Goal: Task Accomplishment & Management: Complete application form

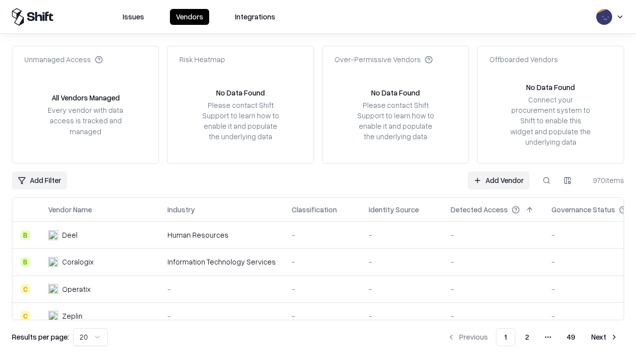
click at [499, 180] on link "Add Vendor" at bounding box center [499, 180] width 62 height 18
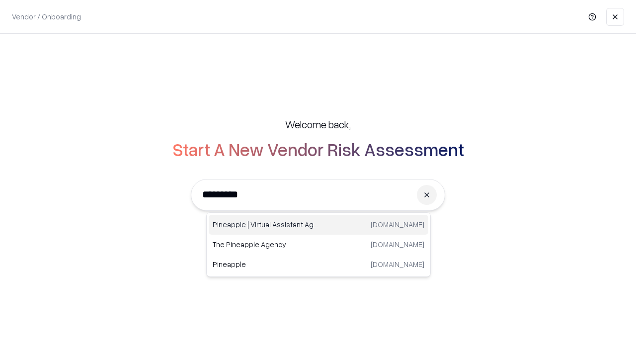
click at [319, 225] on div "Pineapple | Virtual Assistant Agency [DOMAIN_NAME]" at bounding box center [319, 225] width 220 height 20
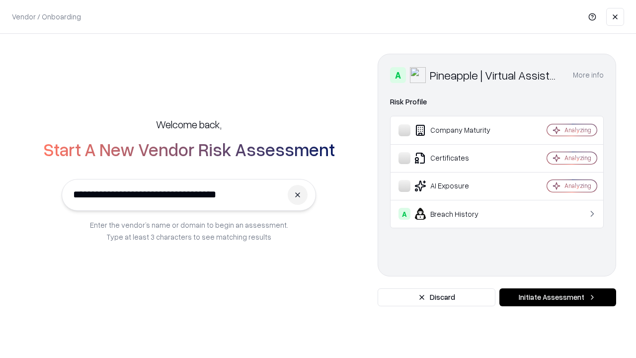
type input "**********"
click at [558, 297] on button "Initiate Assessment" at bounding box center [558, 297] width 117 height 18
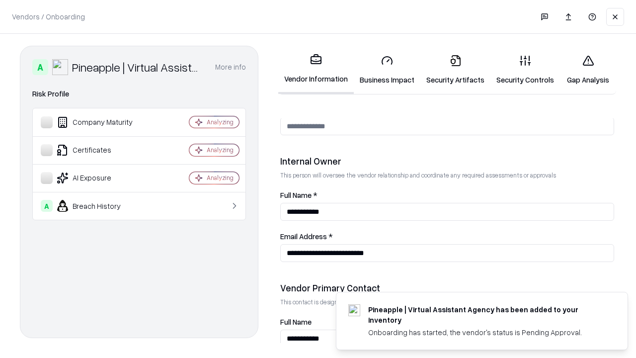
scroll to position [515, 0]
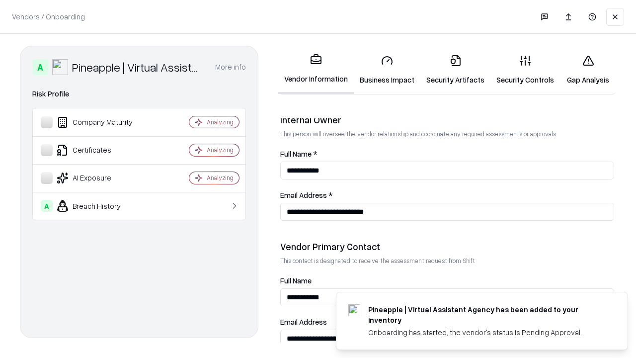
click at [387, 70] on link "Business Impact" at bounding box center [387, 70] width 67 height 46
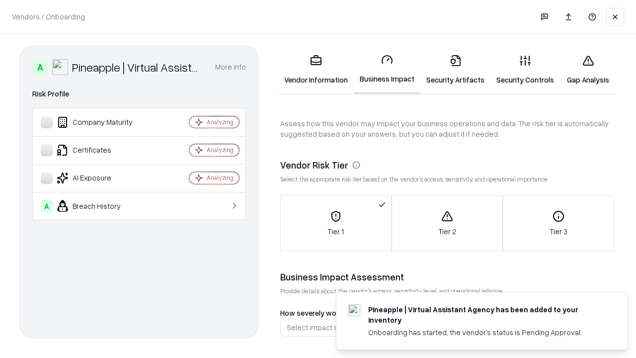
click at [588, 70] on link "Gap Analysis" at bounding box center [588, 70] width 56 height 46
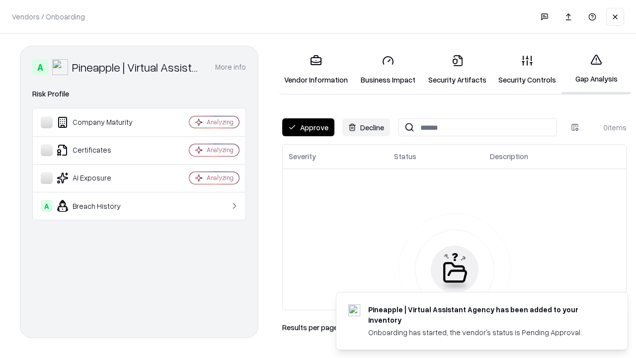
click at [308, 127] on button "Approve" at bounding box center [308, 127] width 52 height 18
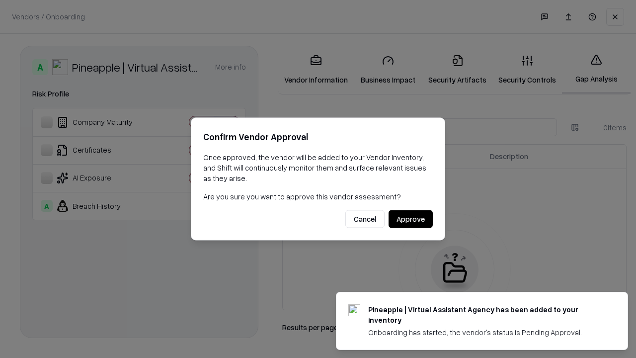
click at [411, 219] on button "Approve" at bounding box center [411, 219] width 44 height 18
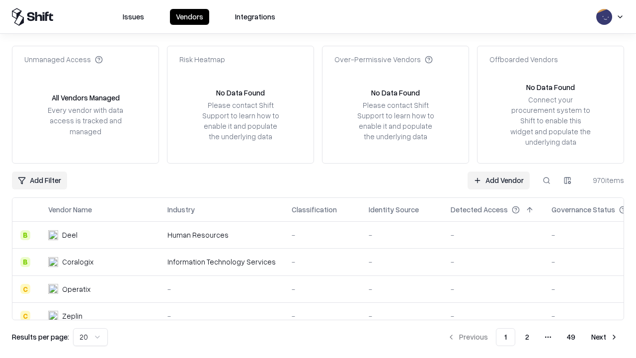
type input "**********"
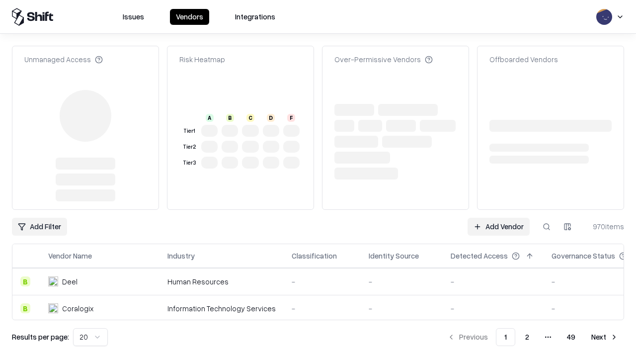
click at [499, 218] on link "Add Vendor" at bounding box center [499, 227] width 62 height 18
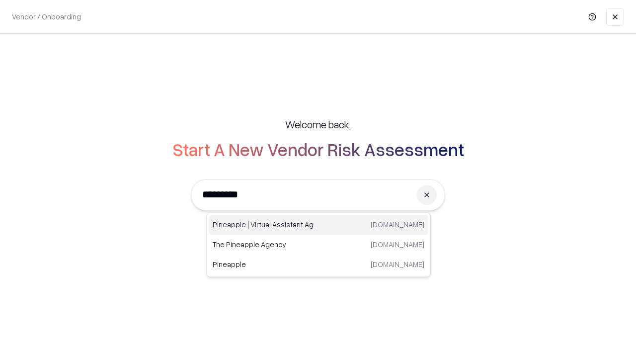
click at [319, 225] on div "Pineapple | Virtual Assistant Agency [DOMAIN_NAME]" at bounding box center [319, 225] width 220 height 20
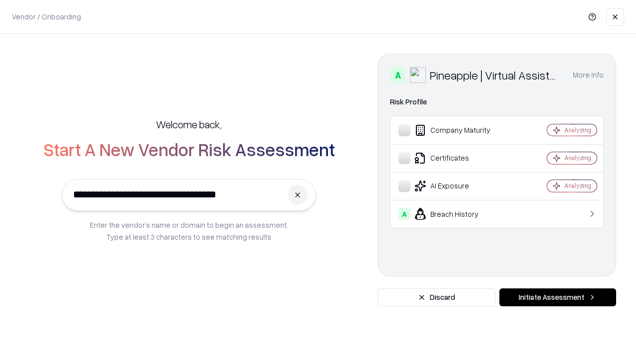
type input "**********"
click at [558, 297] on button "Initiate Assessment" at bounding box center [558, 297] width 117 height 18
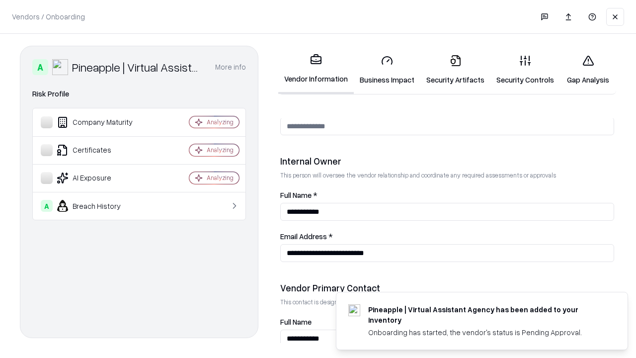
scroll to position [515, 0]
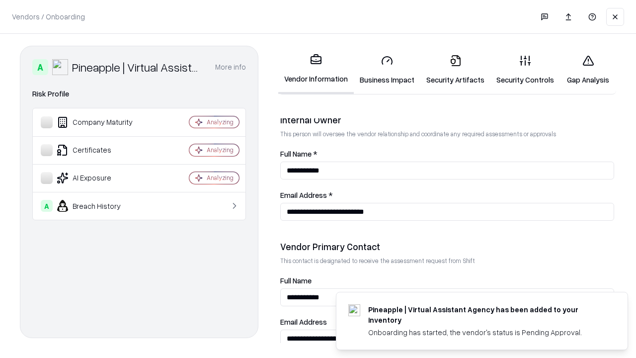
click at [588, 70] on link "Gap Analysis" at bounding box center [588, 70] width 56 height 46
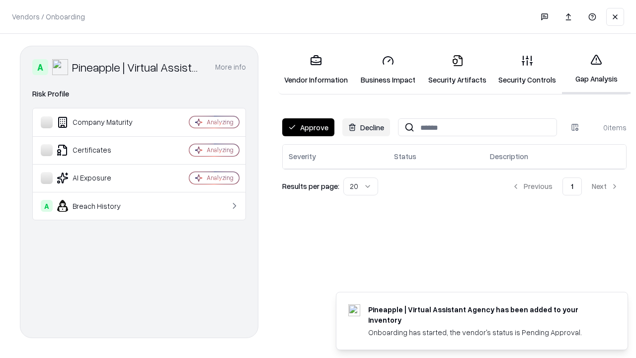
click at [308, 127] on button "Approve" at bounding box center [308, 127] width 52 height 18
